Goal: Communication & Community: Connect with others

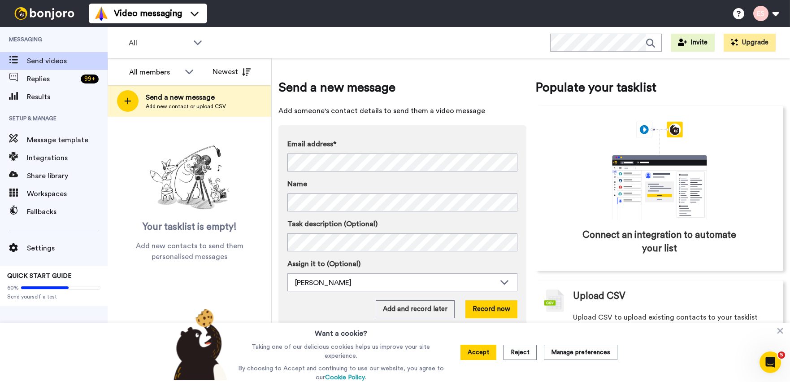
click at [235, 108] on div "Send a new message Add new contact or upload CSV" at bounding box center [189, 100] width 163 height 31
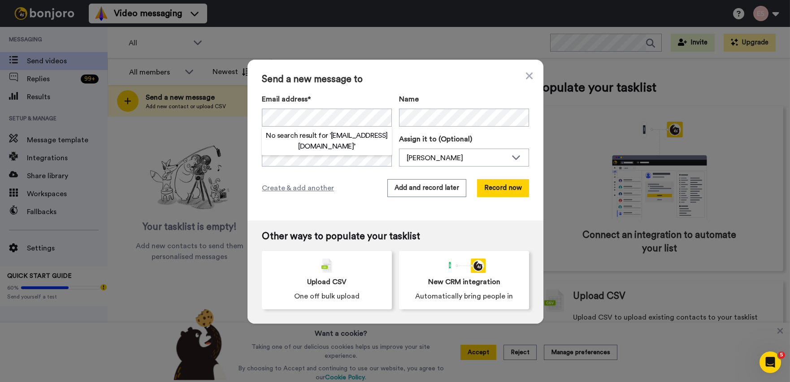
click at [420, 87] on div "Send a new message to Email address* No search result for ‘ [EMAIL_ADDRESS][DOM…" at bounding box center [396, 140] width 296 height 161
click at [441, 183] on button "Add and record later" at bounding box center [426, 188] width 79 height 18
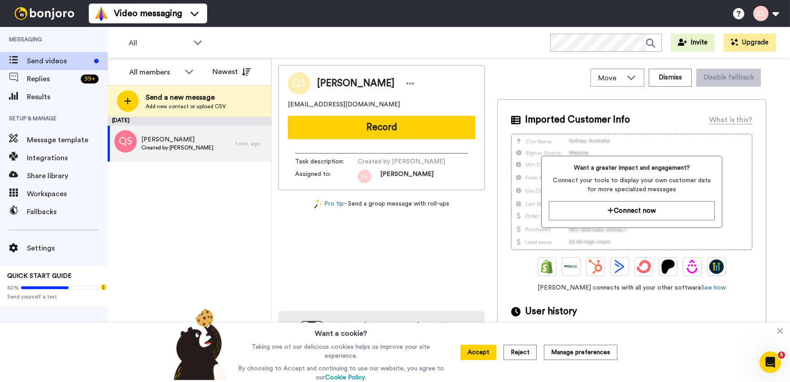
click at [289, 256] on div "[PERSON_NAME] [EMAIL_ADDRESS][DOMAIN_NAME] Record Task description : Created by…" at bounding box center [382, 222] width 206 height 314
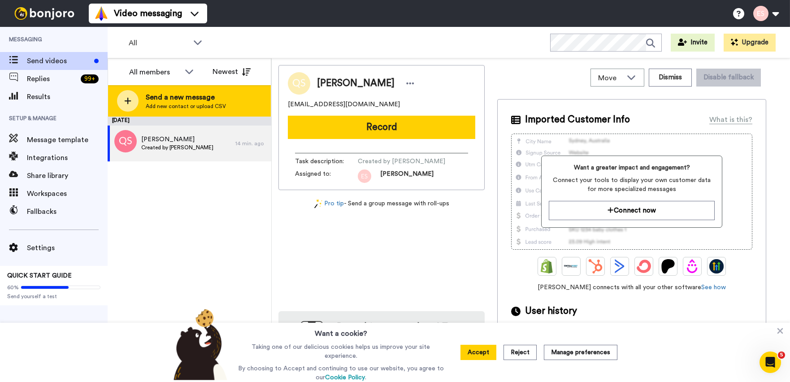
click at [203, 109] on span "Add new contact or upload CSV" at bounding box center [186, 106] width 80 height 7
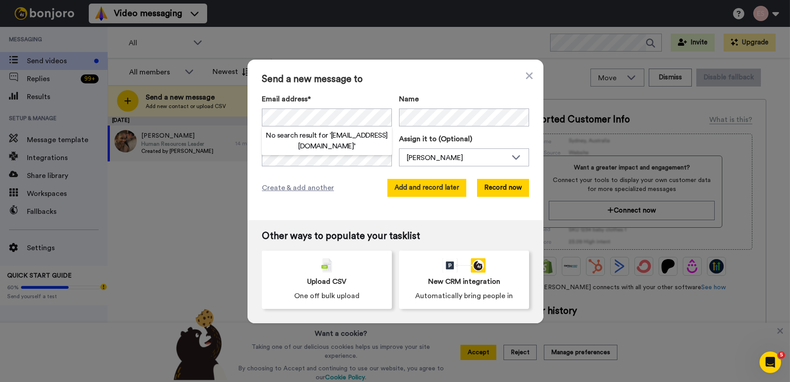
click at [429, 187] on button "Add and record later" at bounding box center [426, 188] width 79 height 18
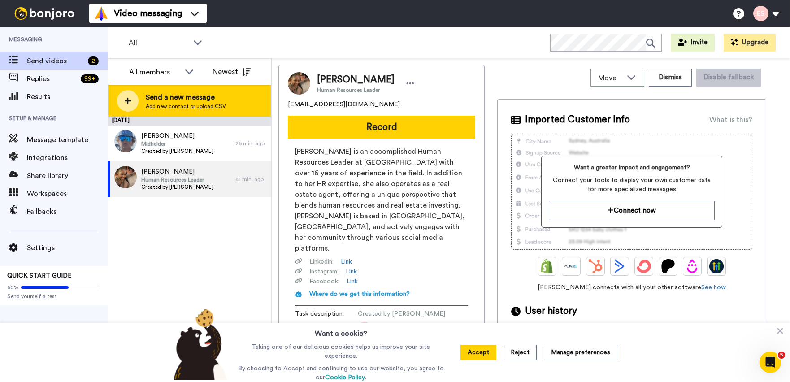
click at [186, 101] on span "Send a new message" at bounding box center [186, 97] width 80 height 11
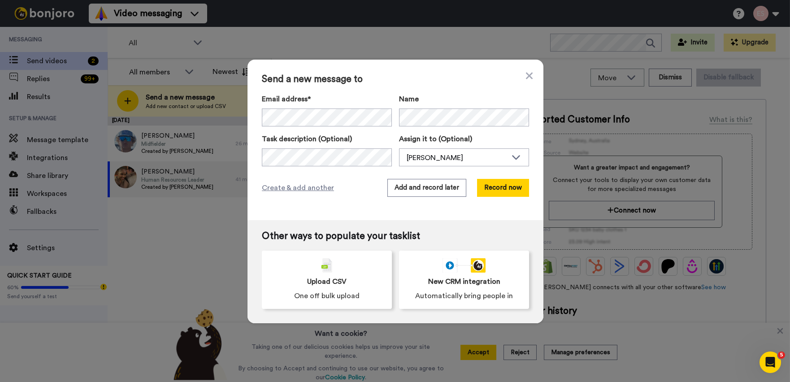
click at [430, 81] on span "Send a new message to" at bounding box center [395, 79] width 267 height 11
drag, startPoint x: 428, startPoint y: 199, endPoint x: 430, endPoint y: 192, distance: 7.8
click at [428, 199] on div "Send a new message to Email address* [PERSON_NAME] <[PERSON_NAME][EMAIL_ADDRESS…" at bounding box center [396, 140] width 296 height 161
click at [430, 191] on button "Add and record later" at bounding box center [426, 188] width 79 height 18
